Goal: Task Accomplishment & Management: Use online tool/utility

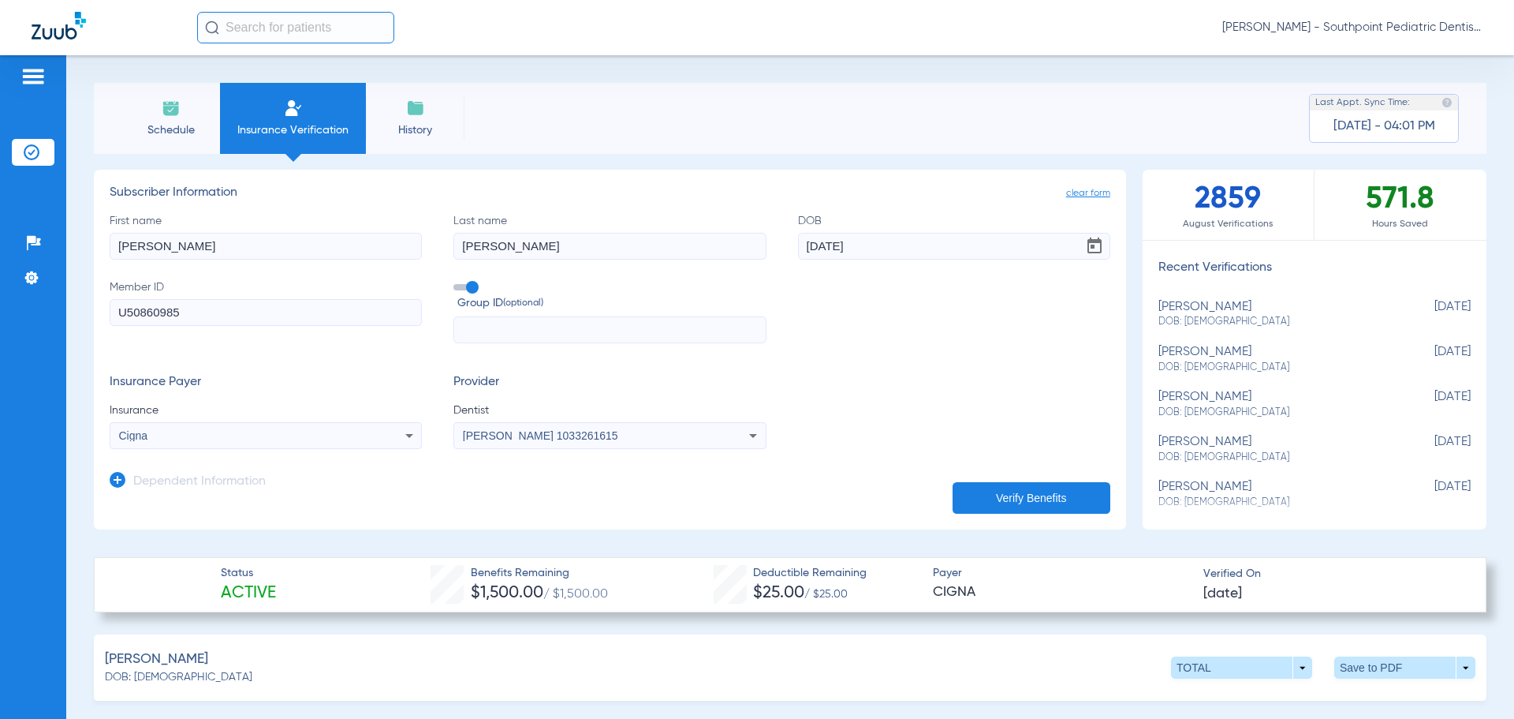
click at [129, 121] on li "Schedule" at bounding box center [170, 118] width 99 height 71
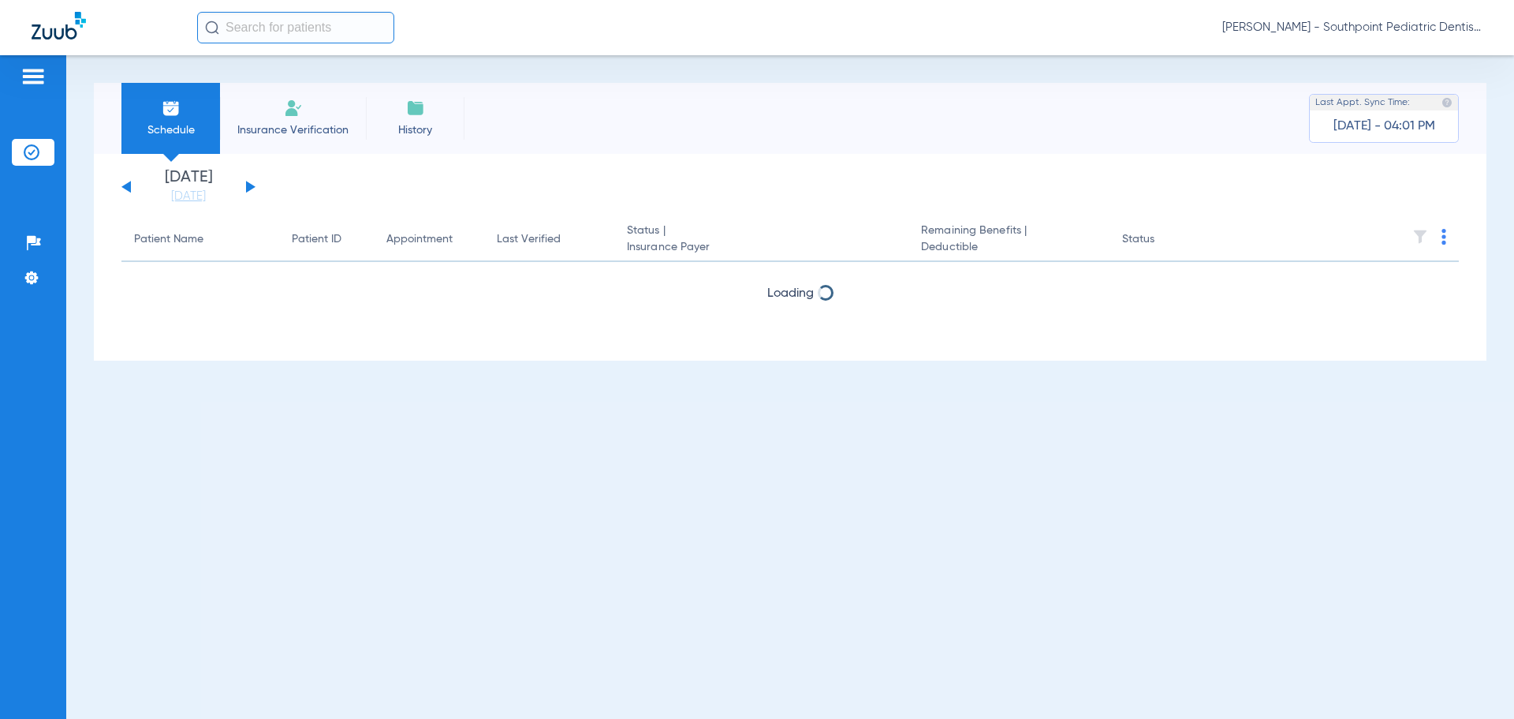
click at [248, 184] on button at bounding box center [250, 187] width 9 height 12
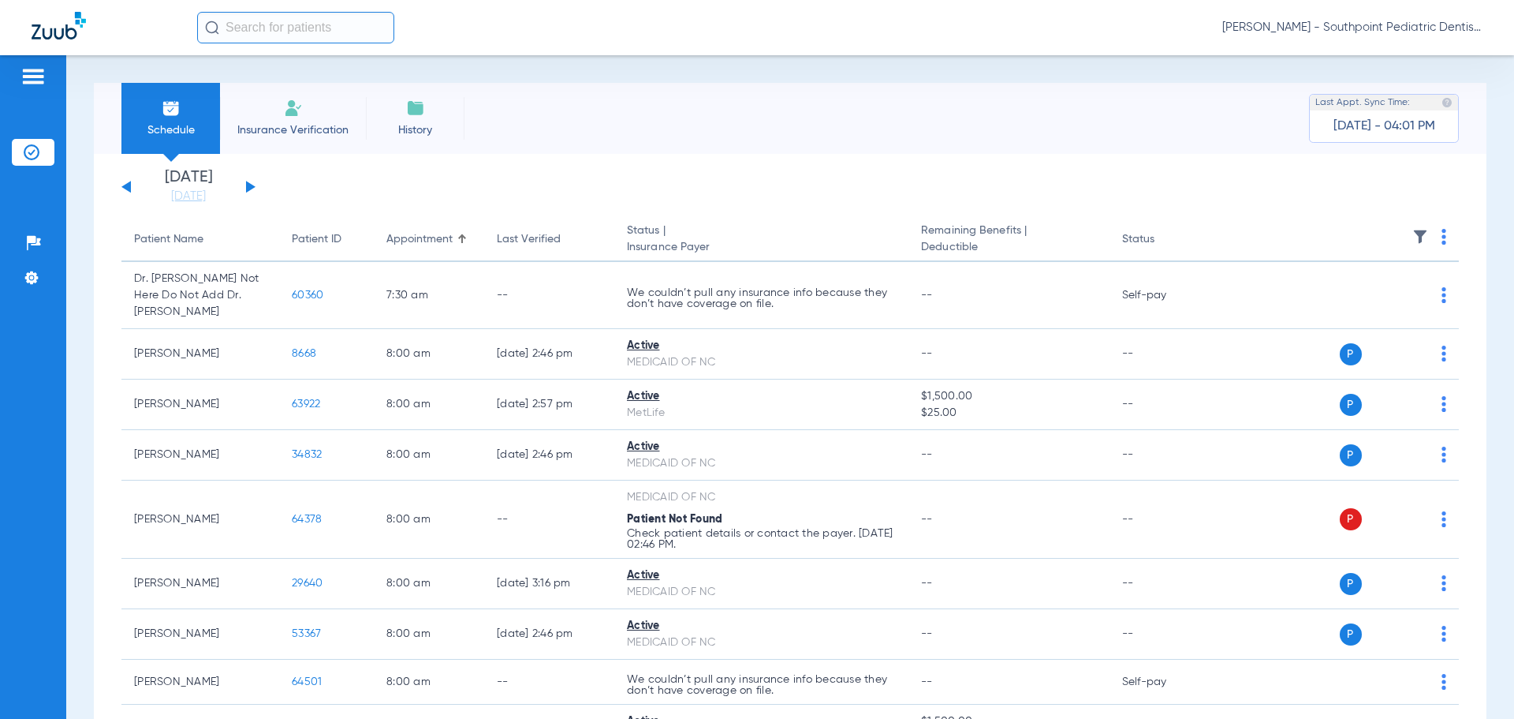
click at [1413, 232] on img at bounding box center [1421, 237] width 16 height 16
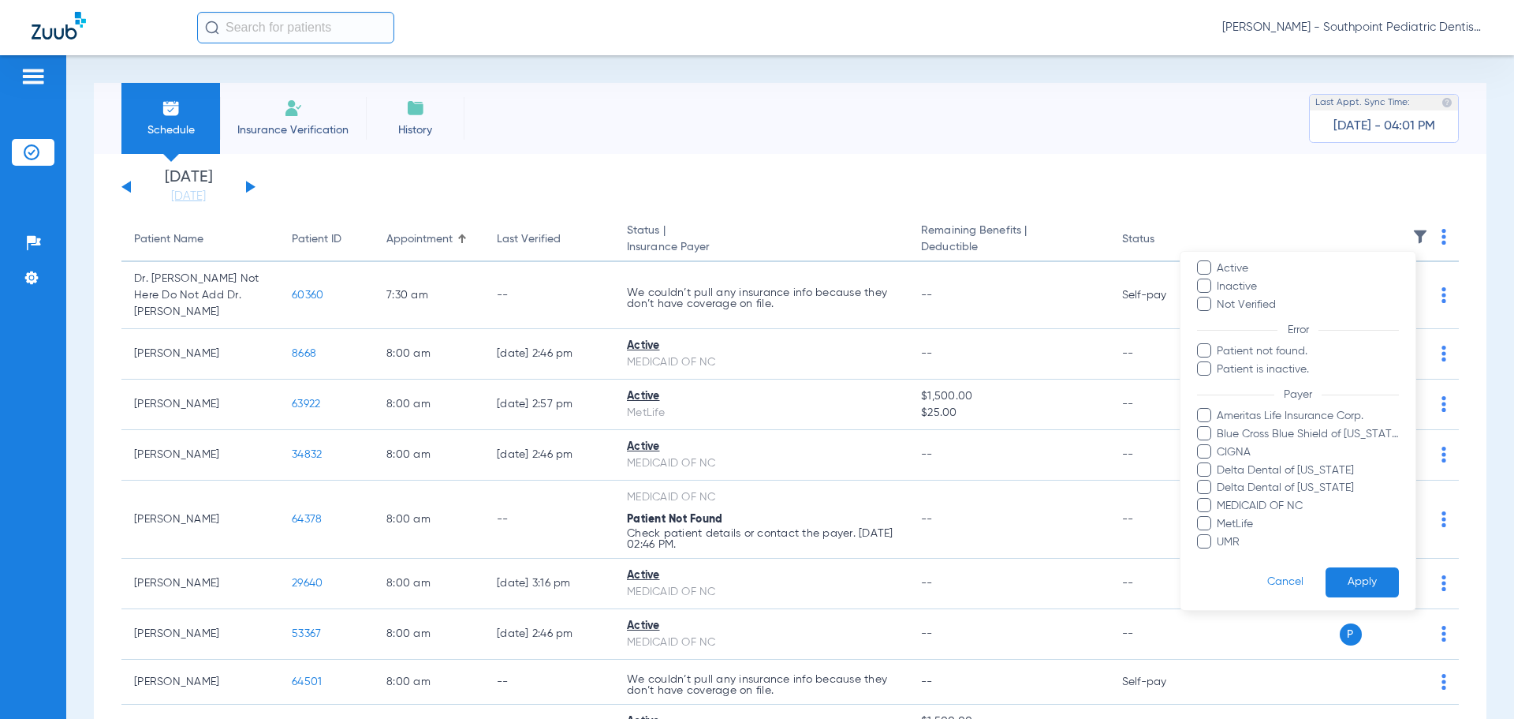
scroll to position [62, 0]
click at [1230, 416] on span "Ameritas Life Insurance Corp." at bounding box center [1307, 412] width 183 height 17
click at [1219, 423] on input "Ameritas Life Insurance Corp." at bounding box center [1219, 423] width 0 height 0
click at [1234, 430] on span "Blue Cross Blue Shield of [US_STATE]" at bounding box center [1307, 430] width 183 height 17
click at [1219, 441] on input "Blue Cross Blue Shield of [US_STATE]" at bounding box center [1219, 441] width 0 height 0
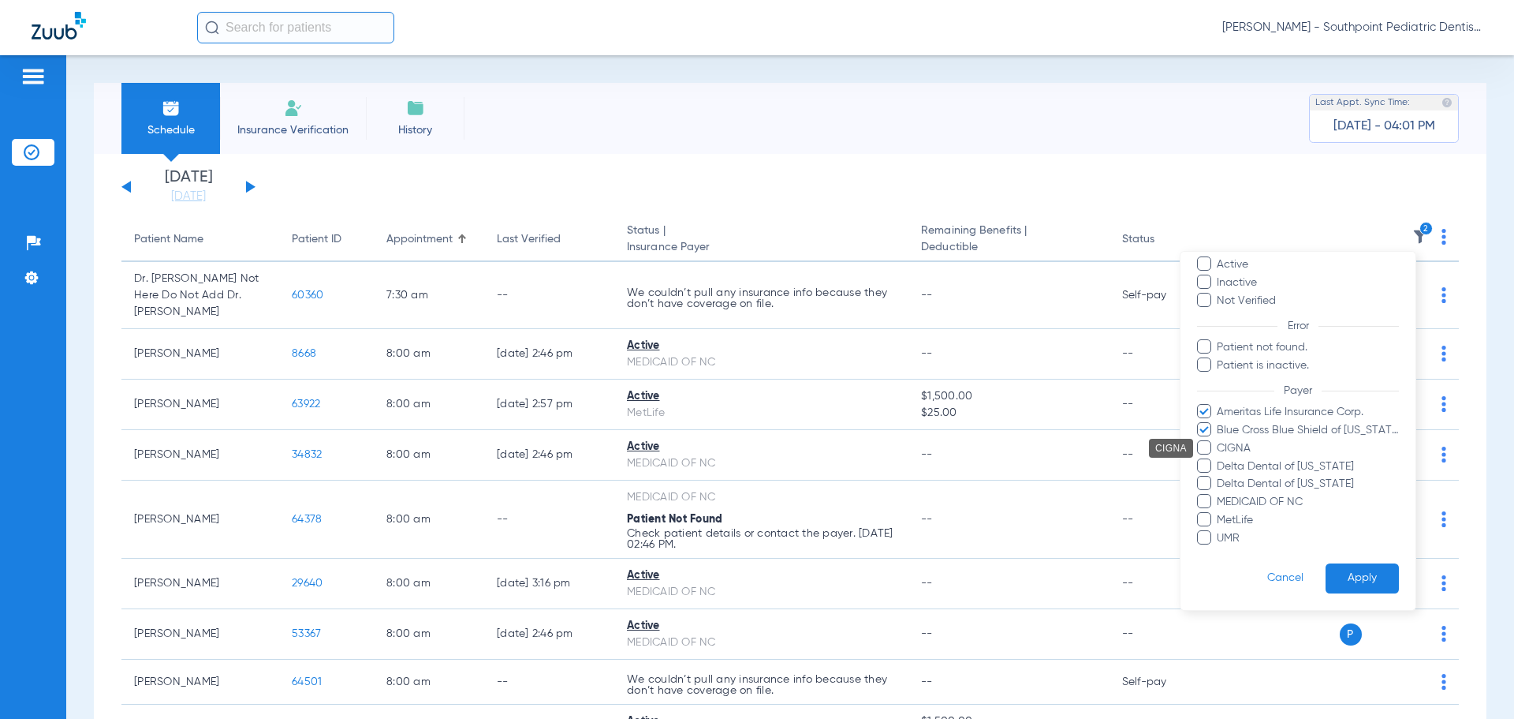
click at [1244, 449] on span "CIGNA" at bounding box center [1307, 448] width 183 height 17
click at [1219, 459] on input "CIGNA" at bounding box center [1219, 459] width 0 height 0
click at [1243, 471] on span "Delta Dental of [US_STATE]" at bounding box center [1307, 466] width 183 height 17
click at [1219, 477] on input "Delta Dental of [US_STATE]" at bounding box center [1219, 477] width 0 height 0
click at [1243, 484] on span "Delta Dental of [US_STATE]" at bounding box center [1307, 484] width 183 height 17
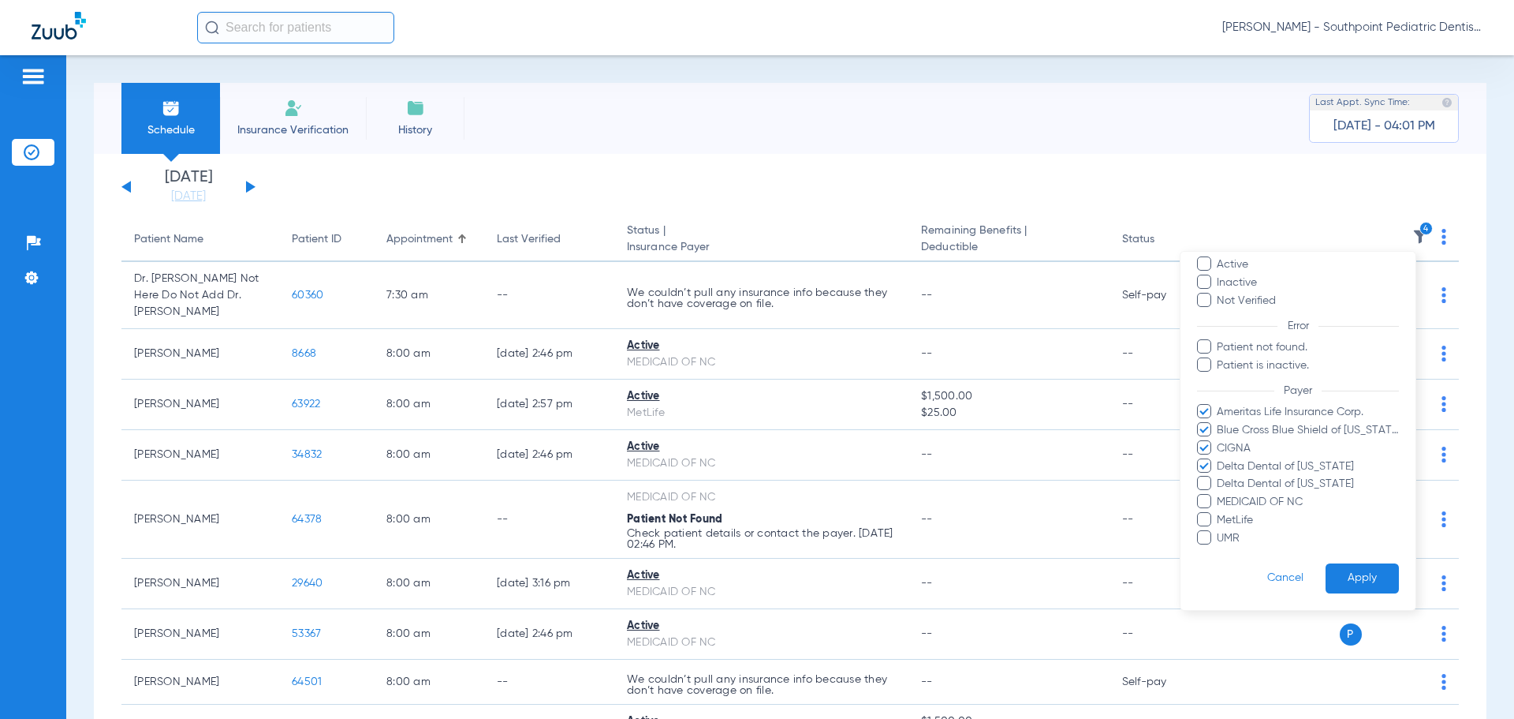
click at [1219, 495] on input "Delta Dental of [US_STATE]" at bounding box center [1219, 495] width 0 height 0
click at [1247, 512] on span "MetLife" at bounding box center [1307, 520] width 183 height 17
click at [1219, 531] on input "MetLife" at bounding box center [1219, 531] width 0 height 0
click at [1233, 542] on span "UMR" at bounding box center [1307, 538] width 183 height 17
click at [1219, 549] on input "UMR" at bounding box center [1219, 549] width 0 height 0
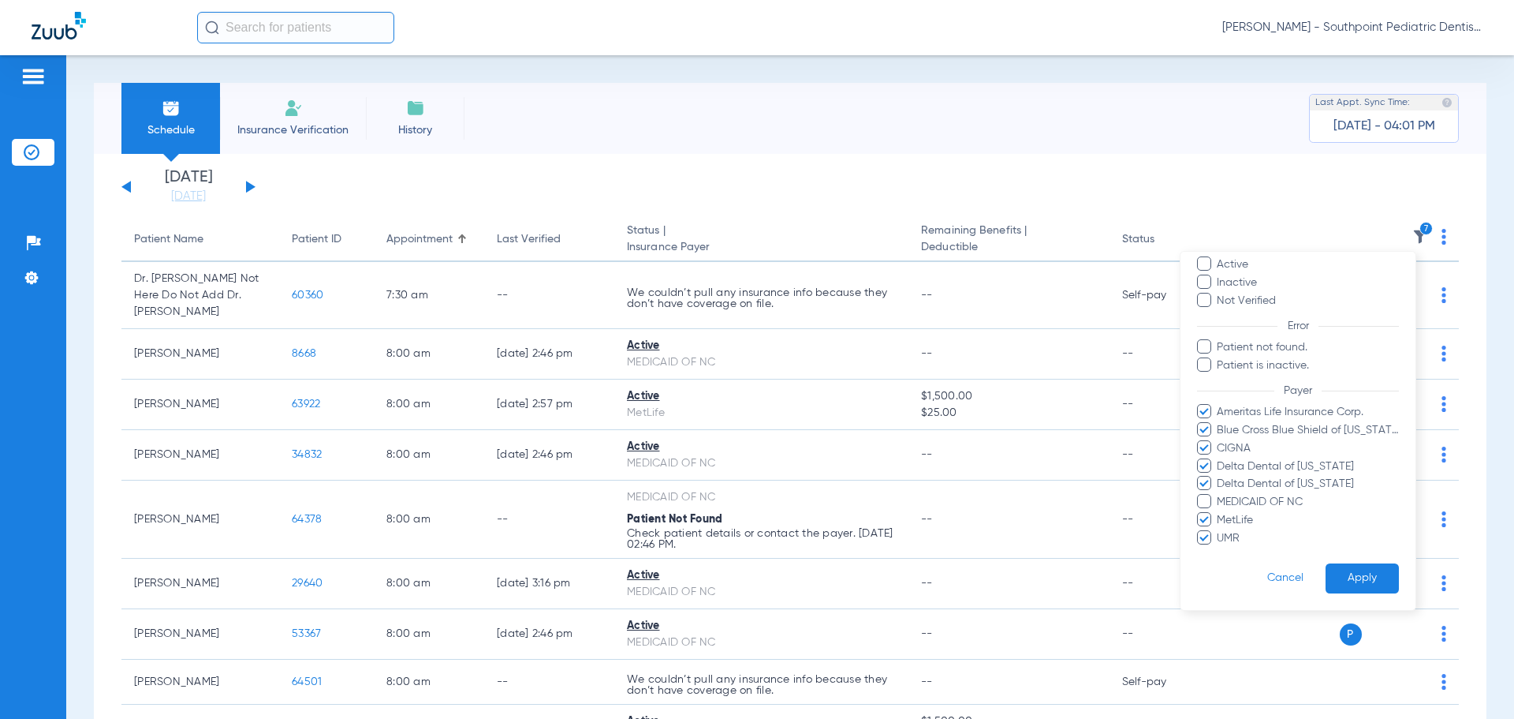
click at [1336, 572] on button "Apply" at bounding box center [1362, 578] width 73 height 31
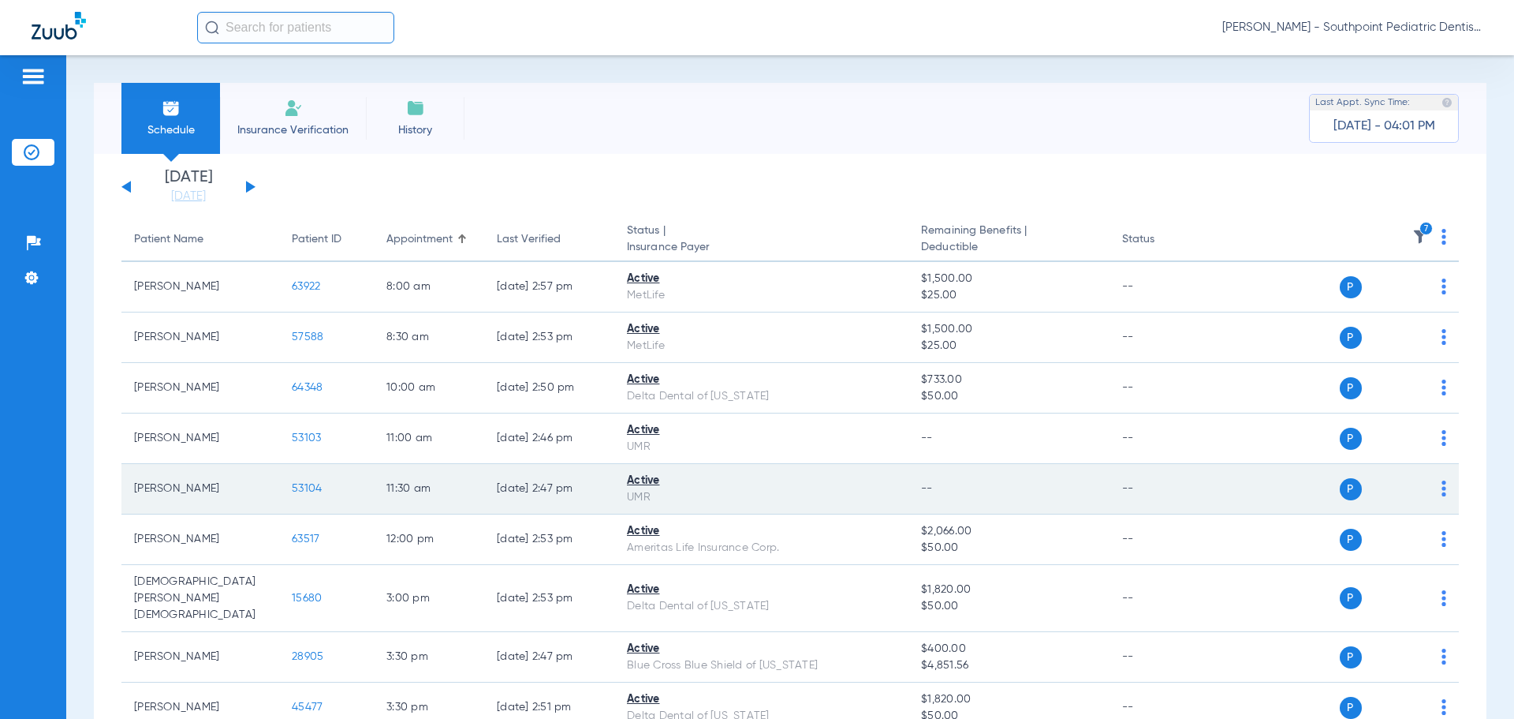
click at [306, 483] on span "53104" at bounding box center [307, 488] width 30 height 11
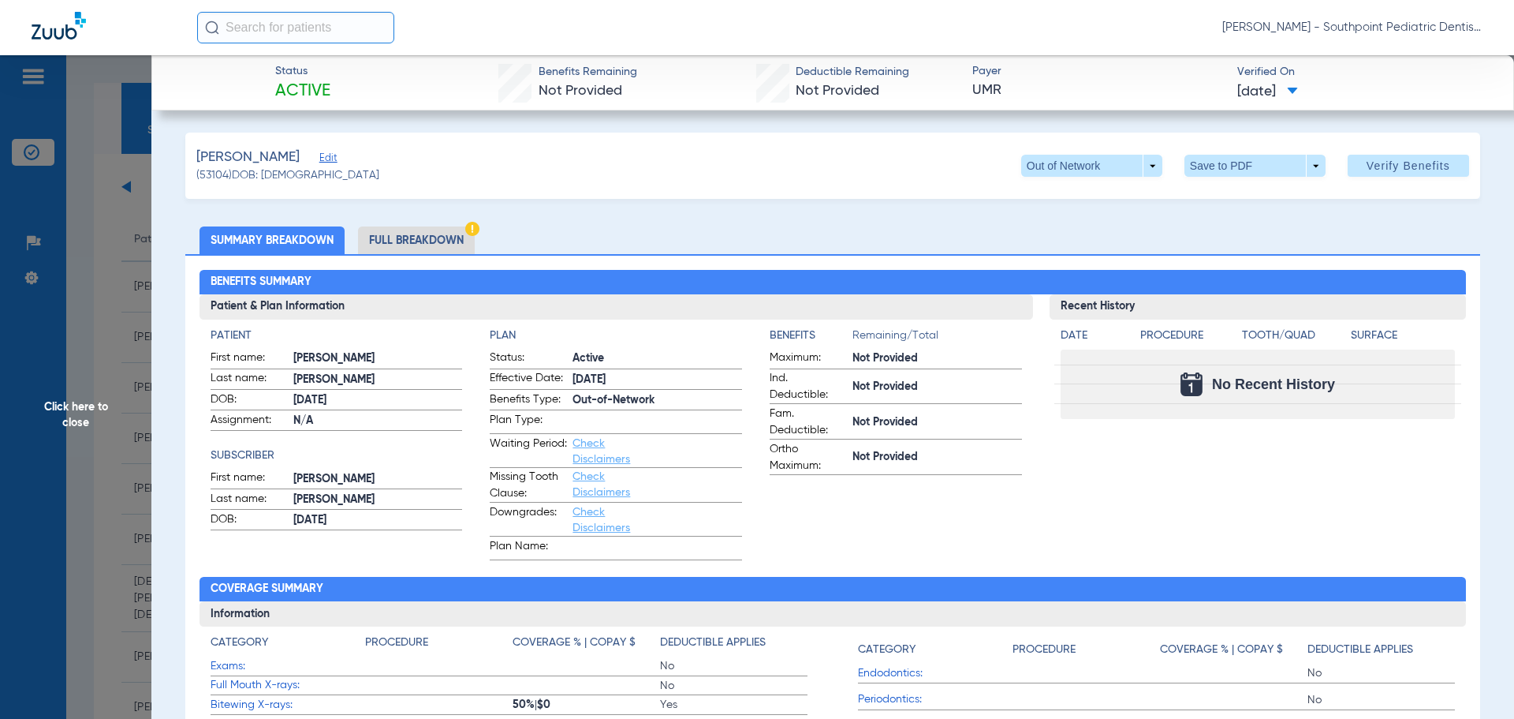
click at [446, 230] on li "Full Breakdown" at bounding box center [416, 240] width 117 height 28
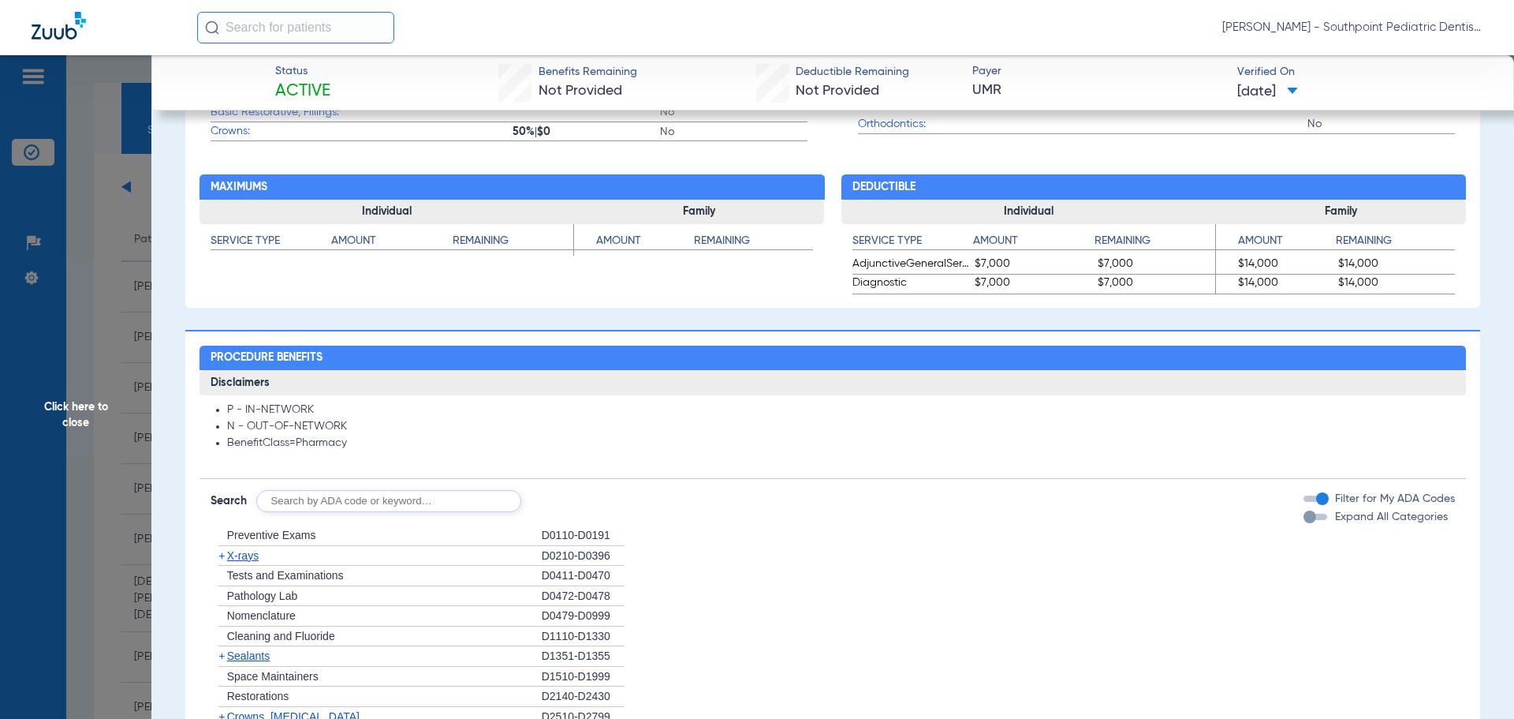
scroll to position [868, 0]
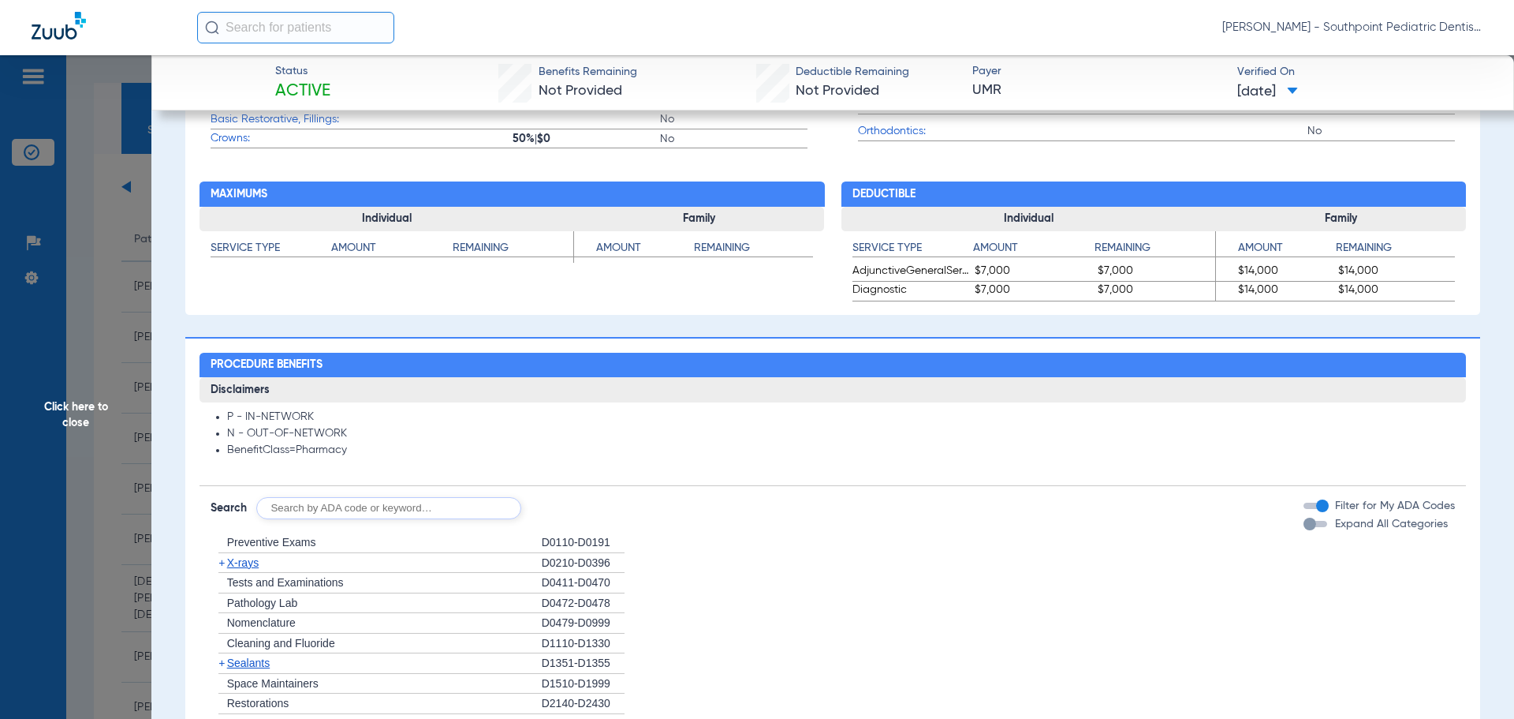
click at [97, 453] on span "Click here to close" at bounding box center [75, 414] width 151 height 719
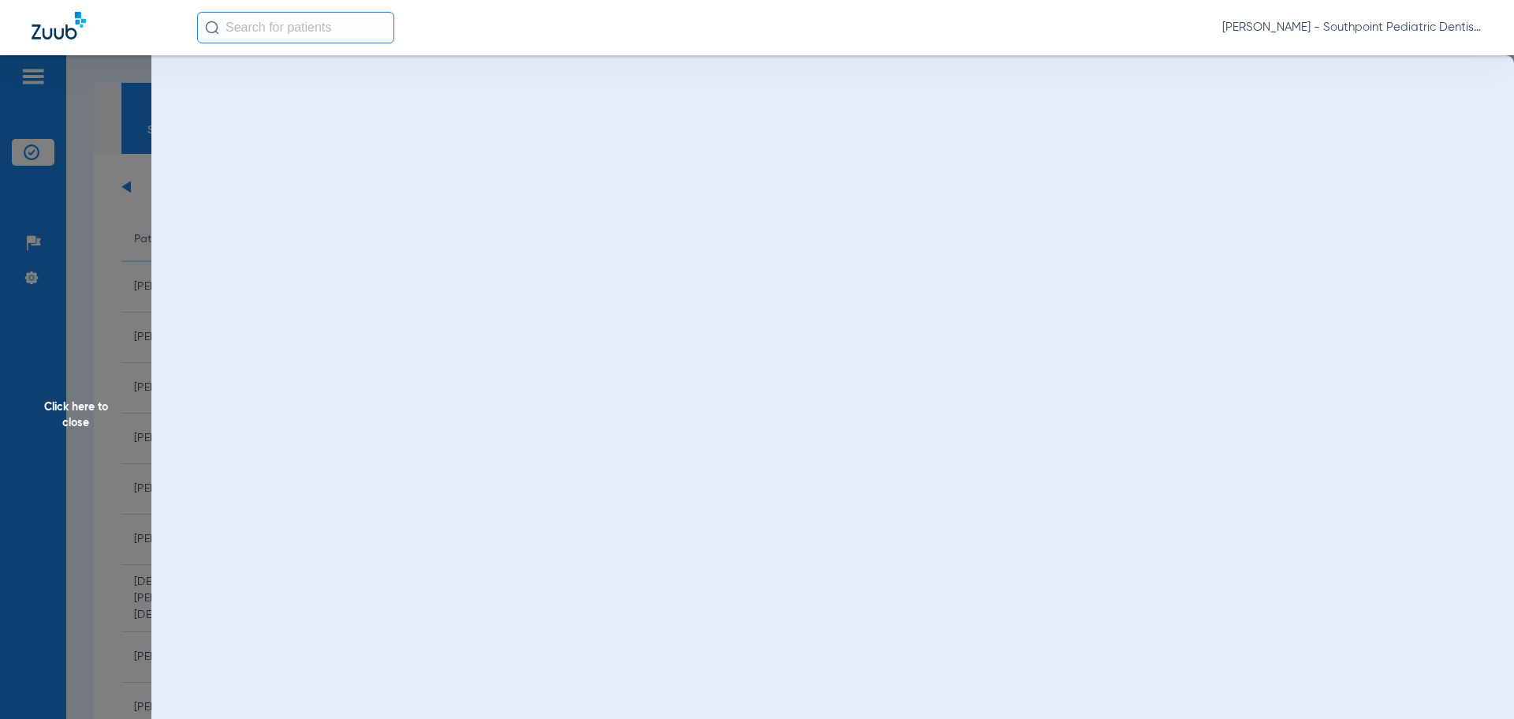
scroll to position [0, 0]
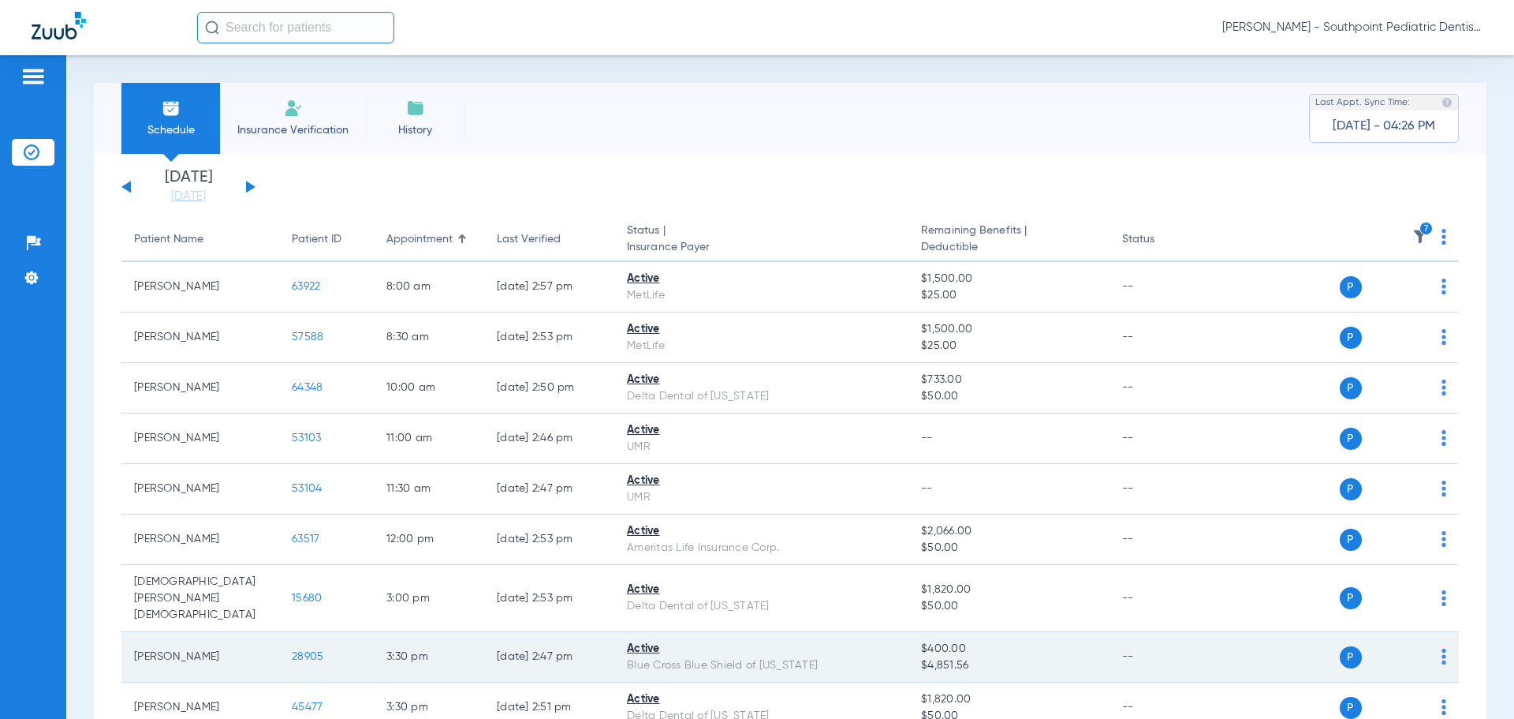
click at [314, 651] on span "28905" at bounding box center [308, 656] width 32 height 11
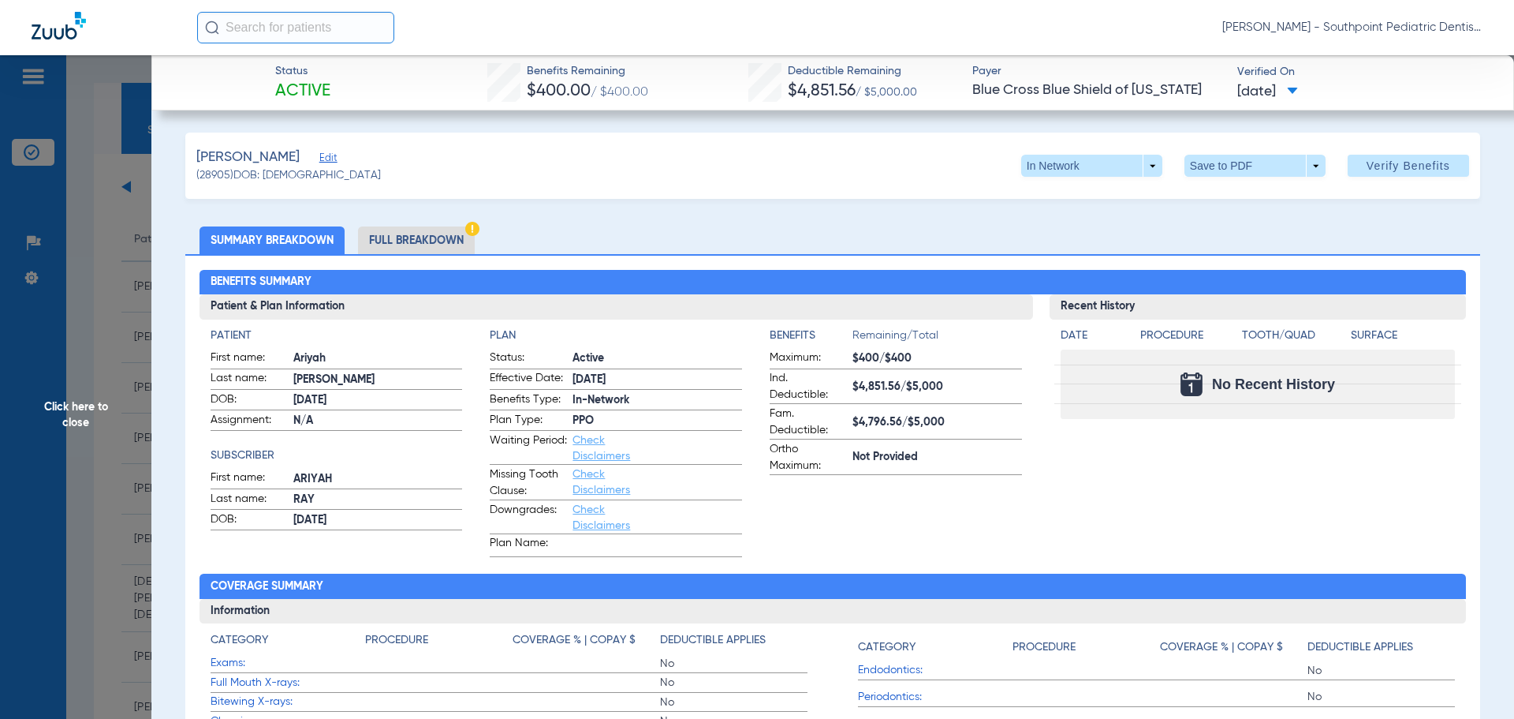
click at [404, 238] on li "Full Breakdown" at bounding box center [416, 240] width 117 height 28
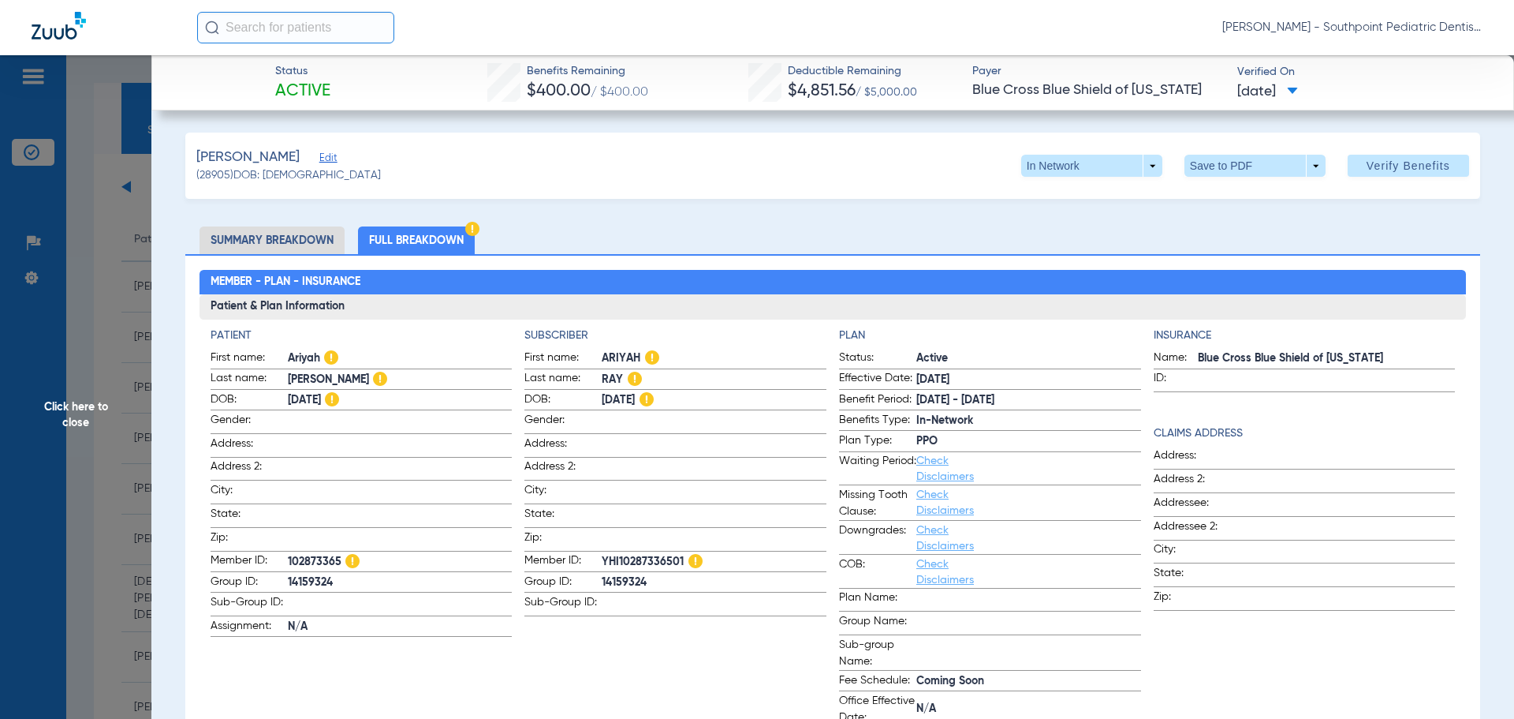
click at [337, 556] on span "102873365" at bounding box center [400, 562] width 225 height 17
copy span "102873365"
drag, startPoint x: 681, startPoint y: 556, endPoint x: 601, endPoint y: 560, distance: 80.6
click at [602, 560] on span "YHI10287336501" at bounding box center [714, 562] width 225 height 17
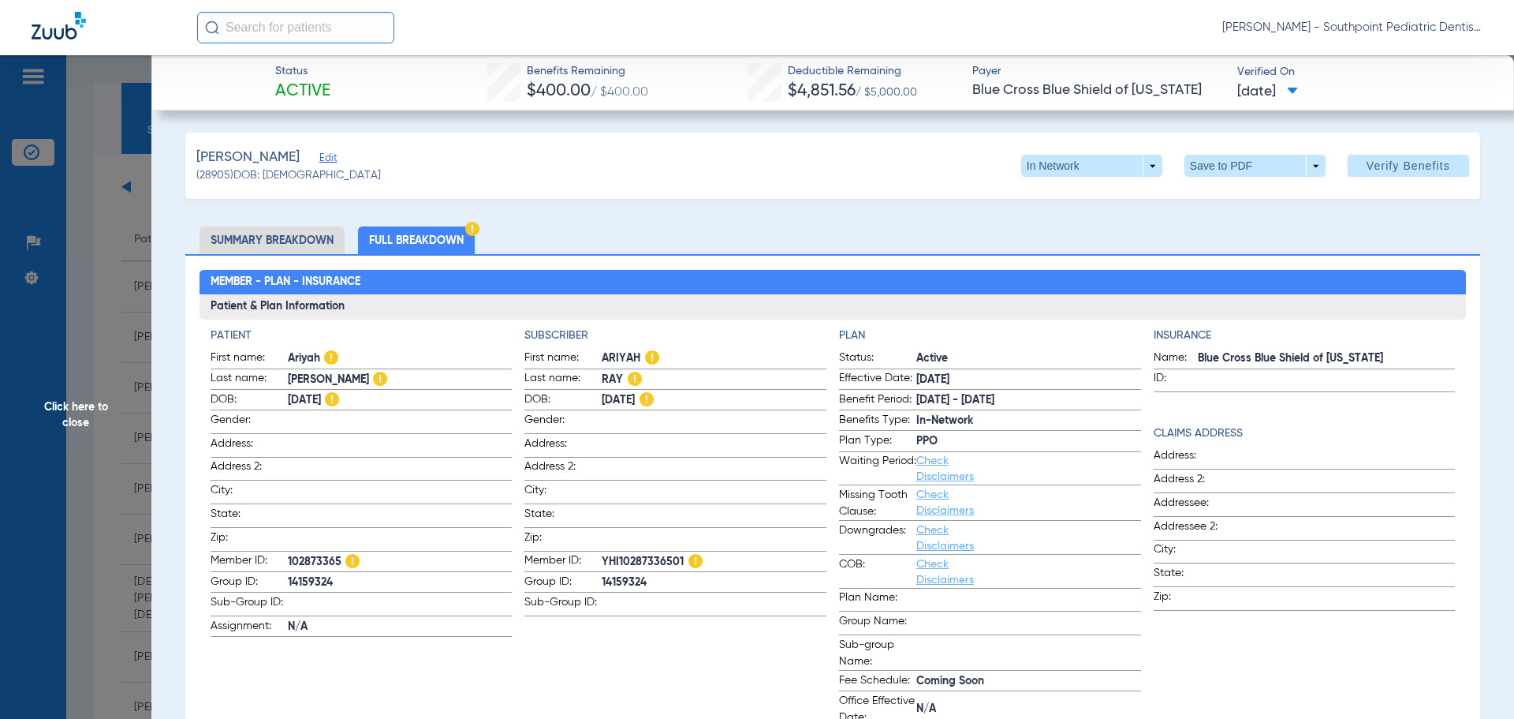
copy span "YHI10287336501"
